Goal: Task Accomplishment & Management: Manage account settings

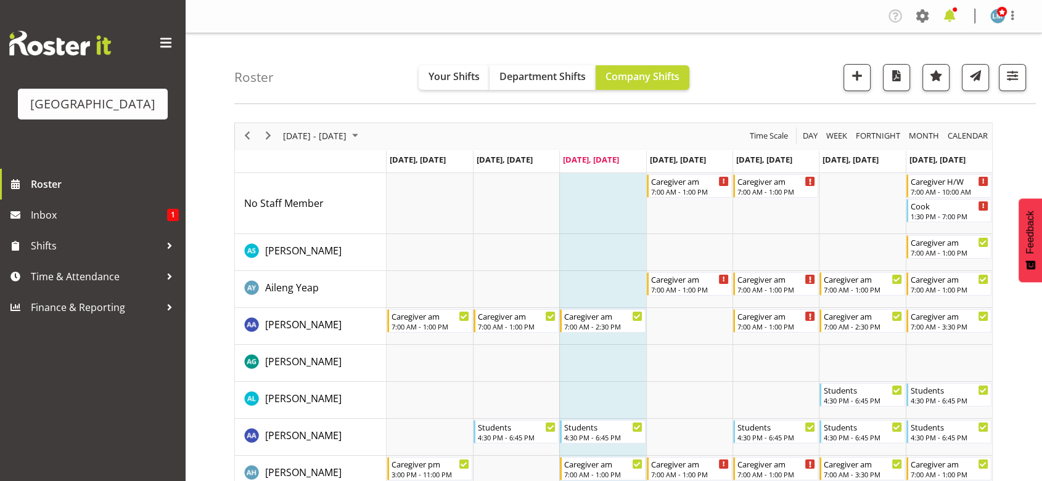
click at [949, 17] on span at bounding box center [949, 16] width 20 height 20
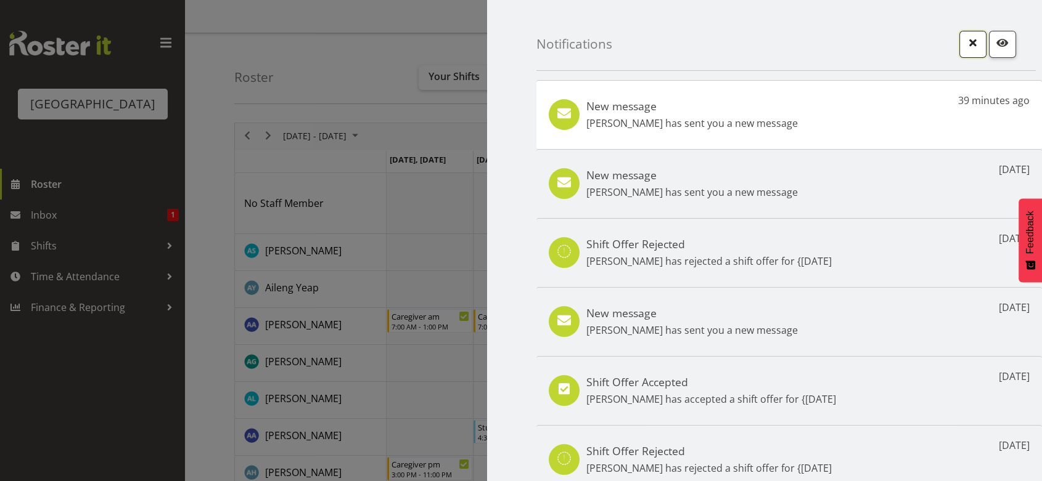
click at [965, 40] on span "button" at bounding box center [973, 43] width 16 height 16
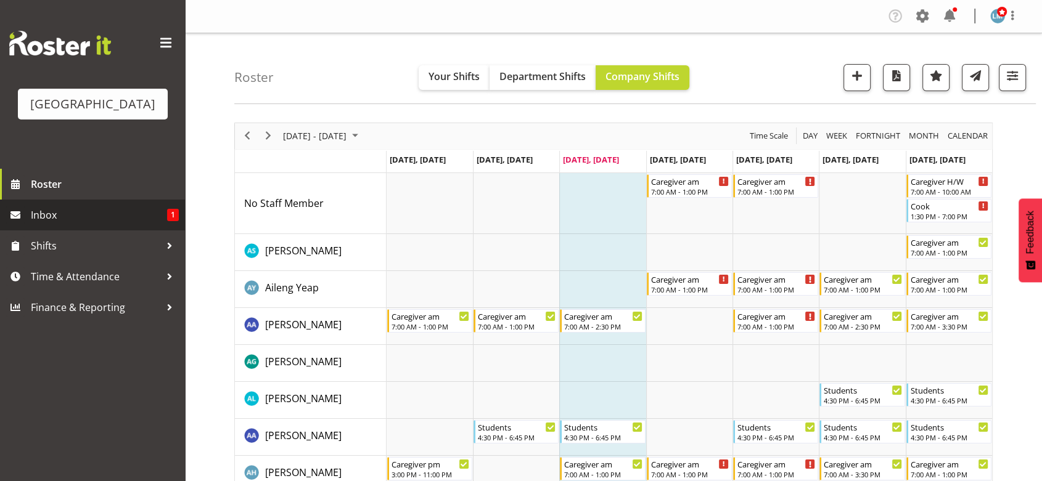
click at [63, 224] on span "Inbox" at bounding box center [99, 215] width 136 height 18
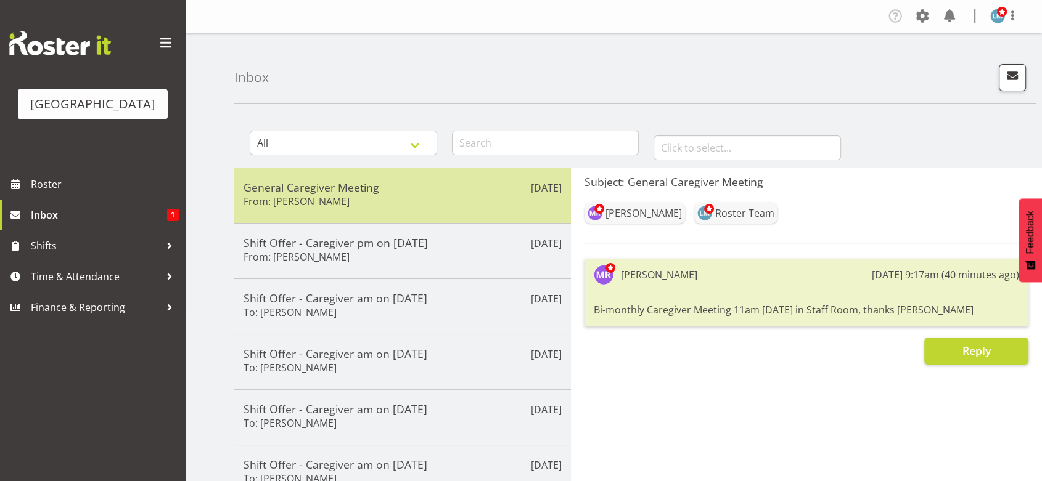
click at [444, 197] on div "General Caregiver Meeting From: [PERSON_NAME]" at bounding box center [402, 196] width 318 height 30
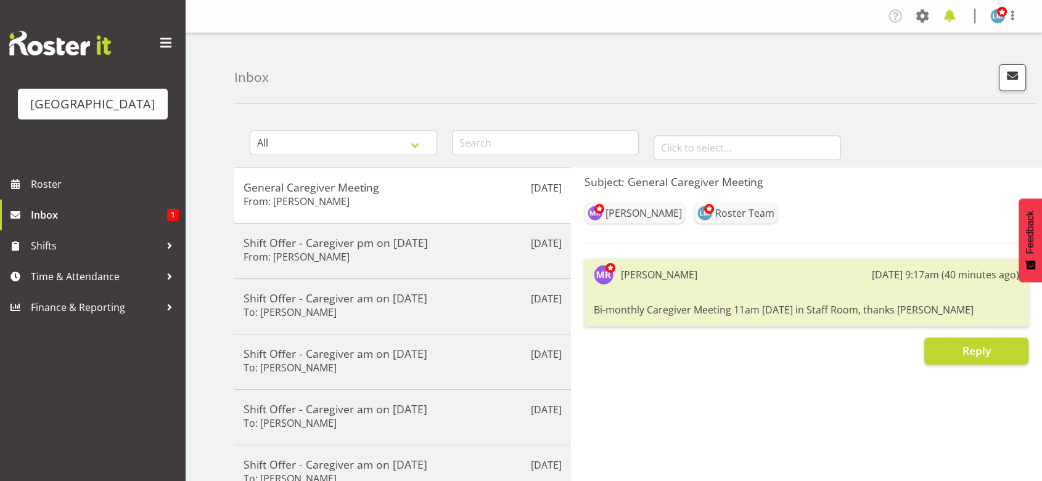
click at [947, 11] on span at bounding box center [949, 16] width 20 height 20
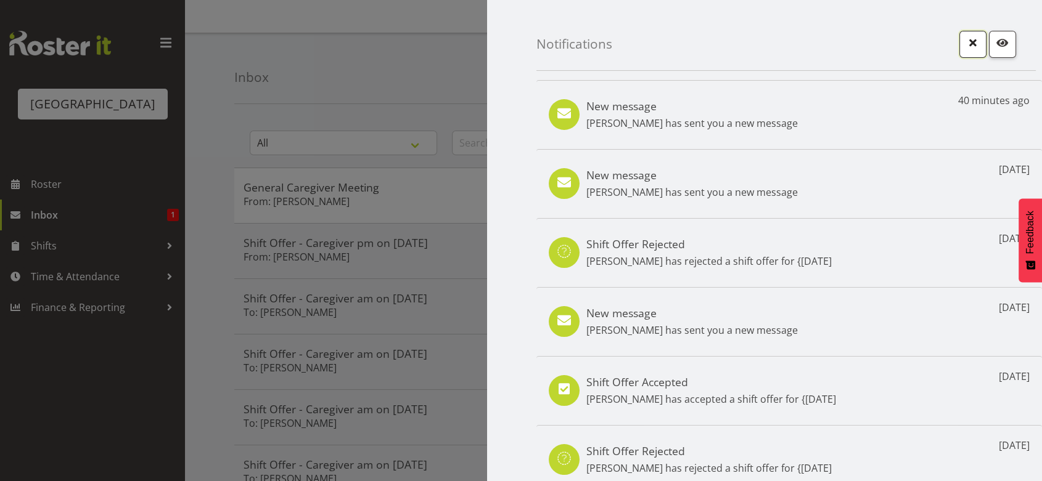
click at [959, 43] on button "button" at bounding box center [972, 44] width 27 height 27
